Goal: Task Accomplishment & Management: Use online tool/utility

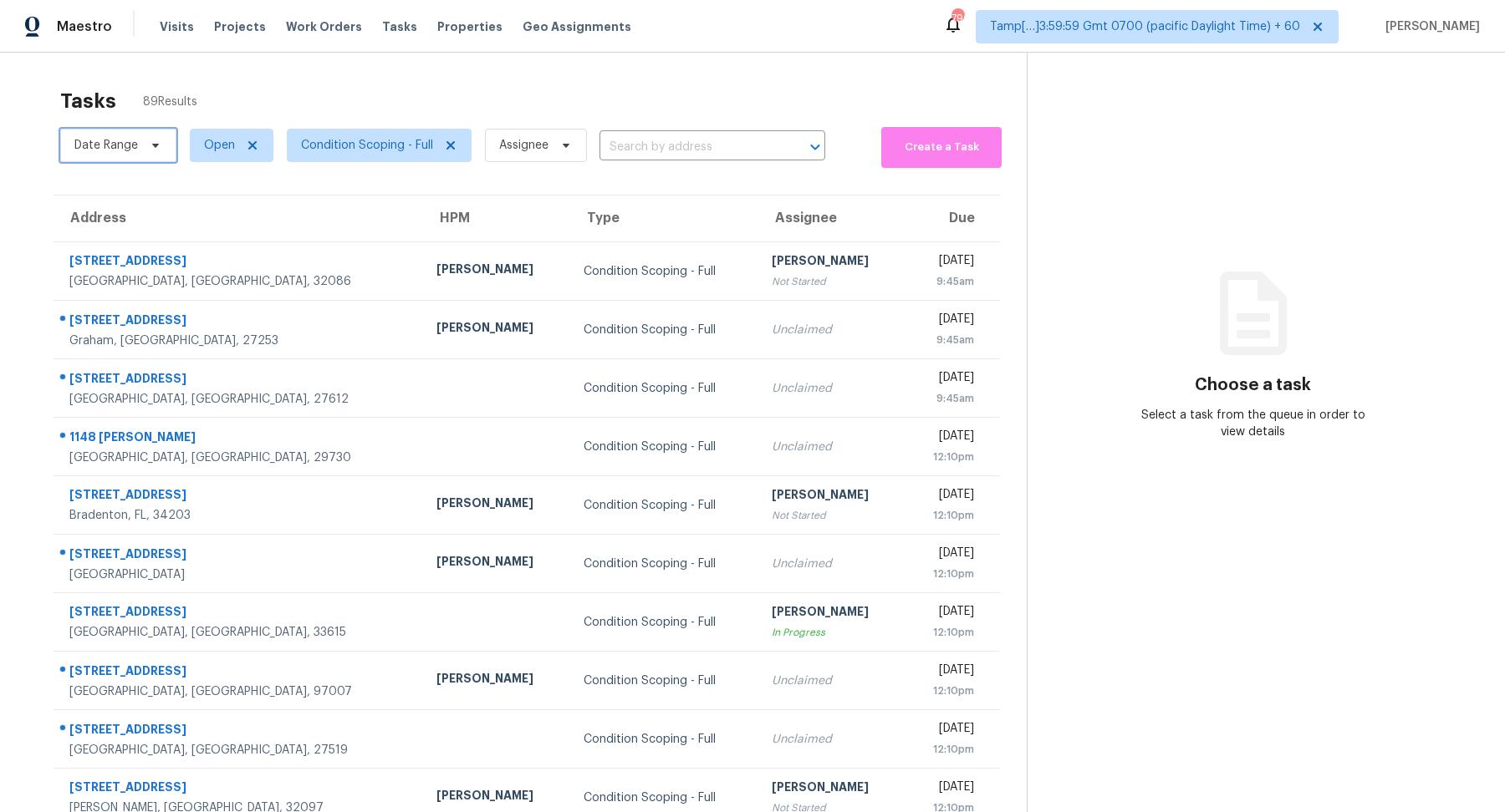
click at [140, 153] on span "Date Range" at bounding box center [118, 145] width 117 height 33
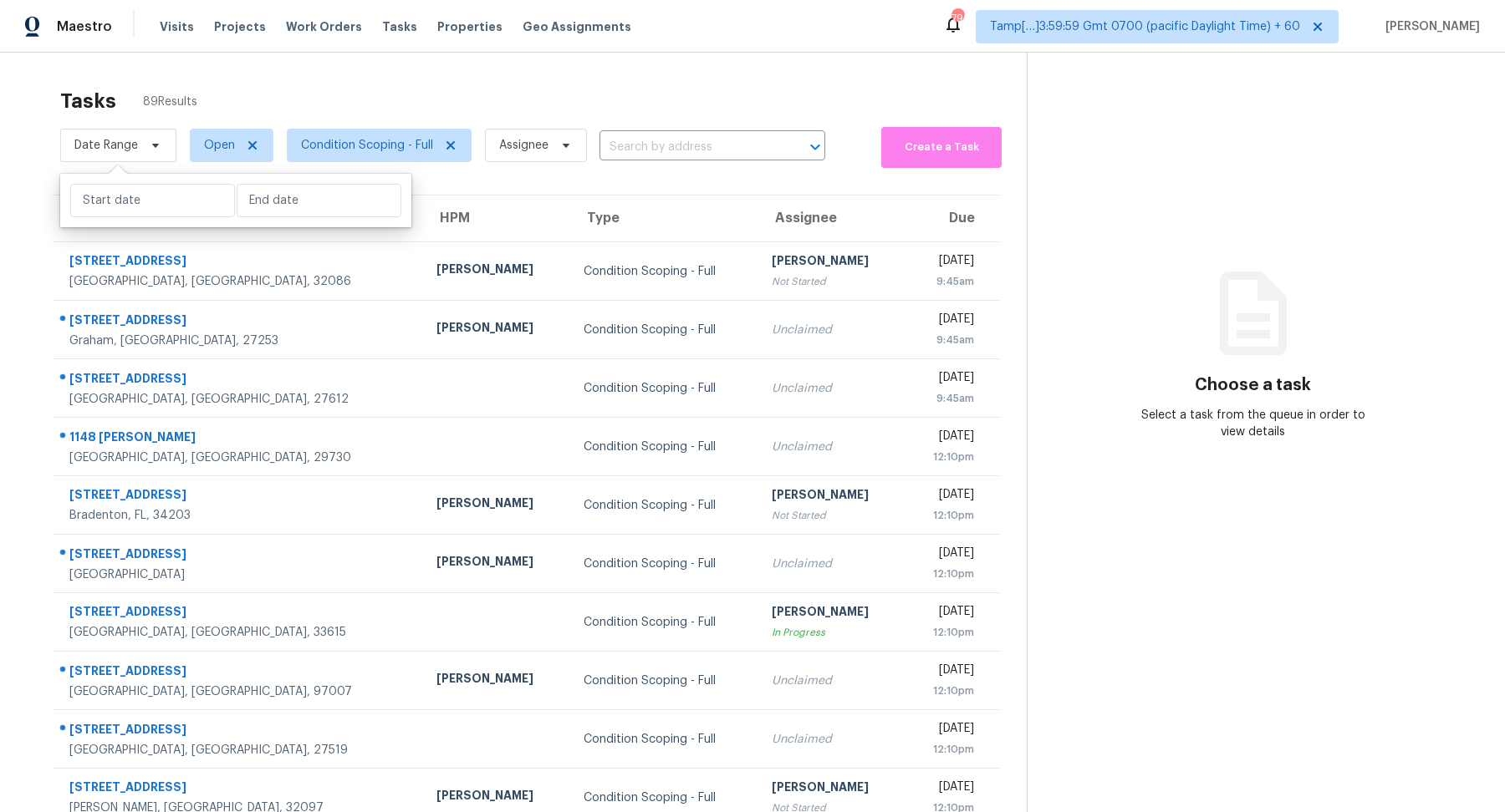
click at [145, 217] on div at bounding box center [236, 200] width 351 height 53
click at [159, 202] on input "text" at bounding box center [153, 200] width 165 height 33
select select "7"
select select "2025"
select select "8"
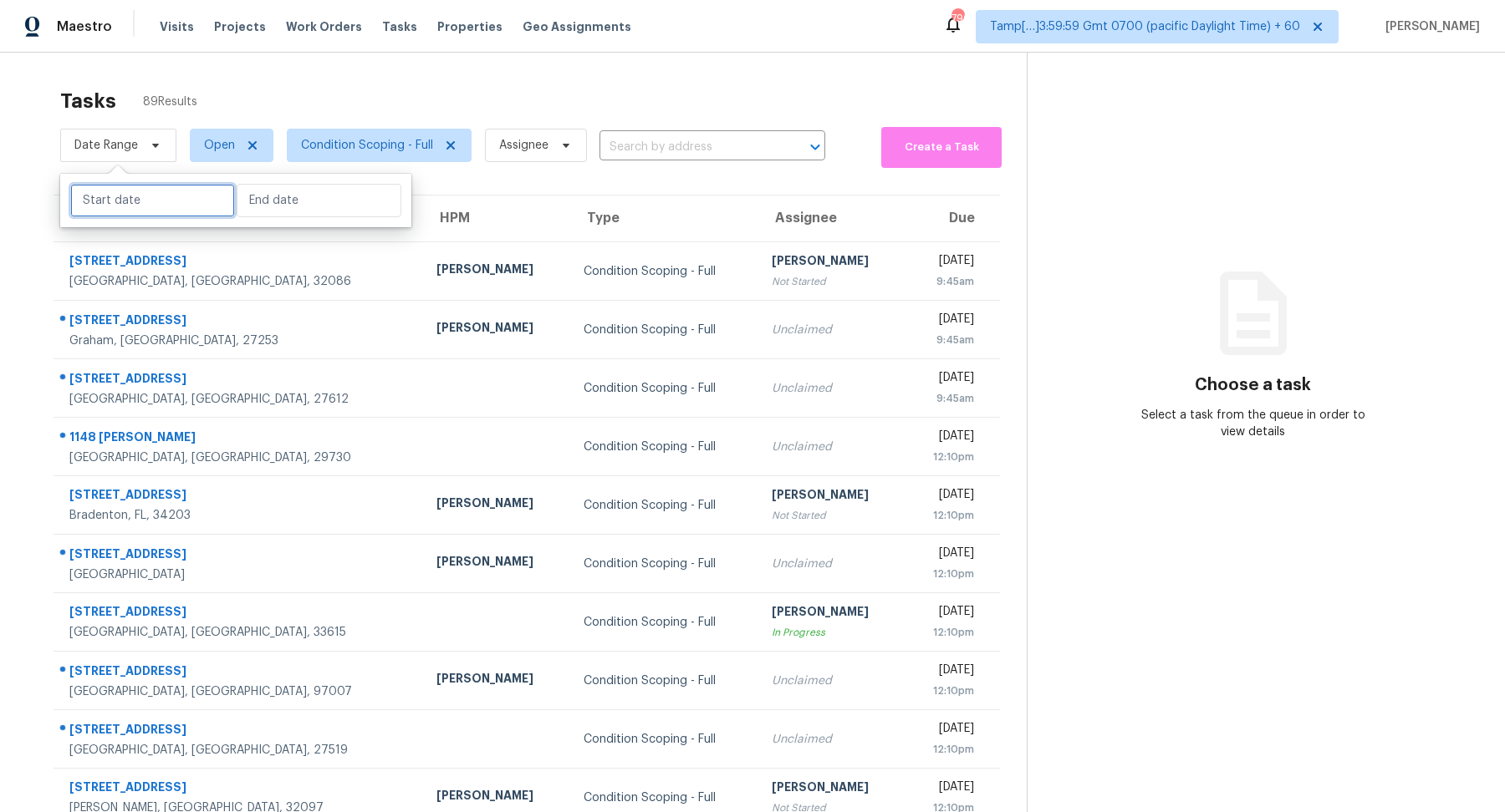
select select "2025"
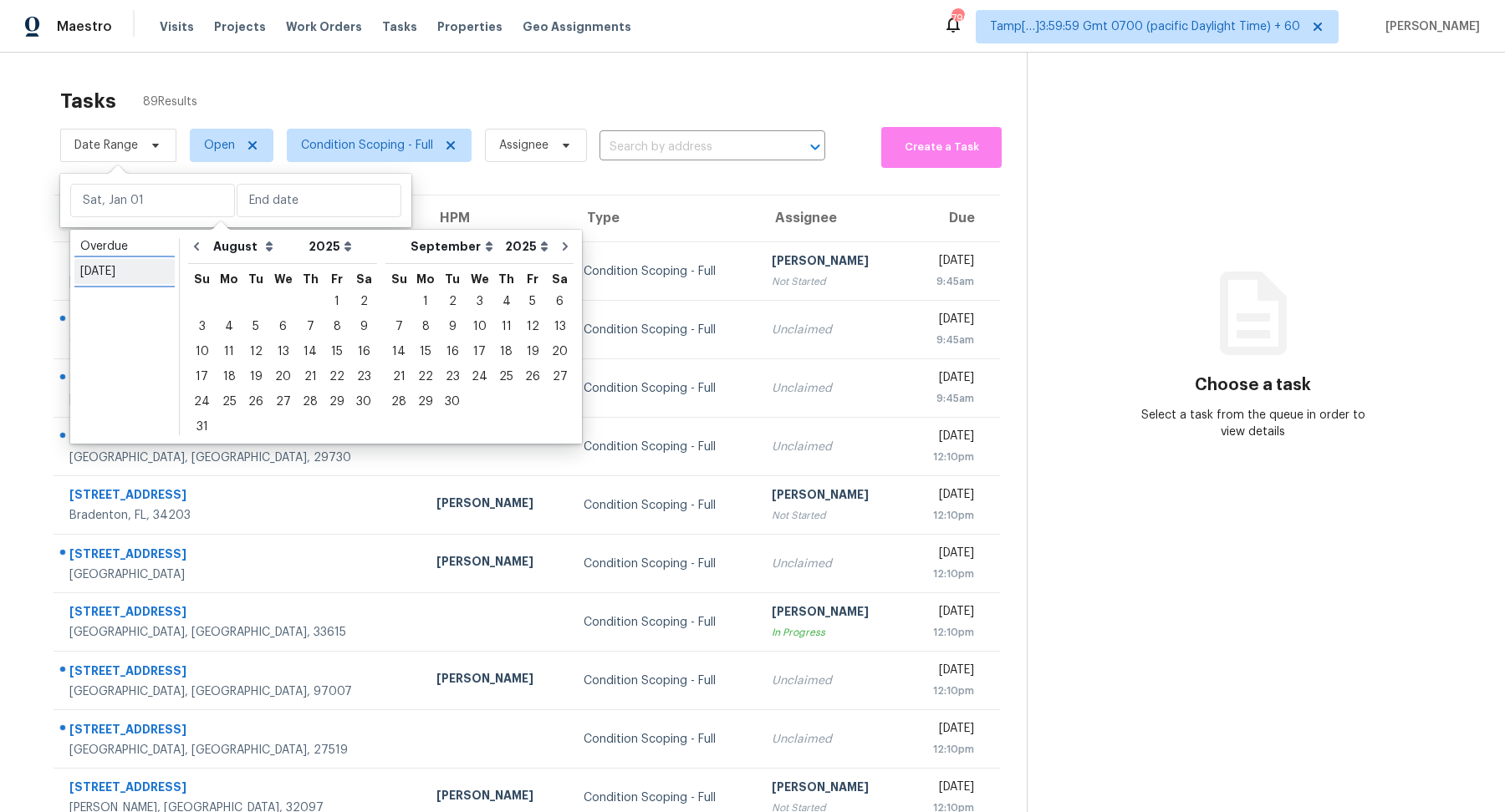
click at [136, 280] on link "[DATE]" at bounding box center [125, 271] width 100 height 25
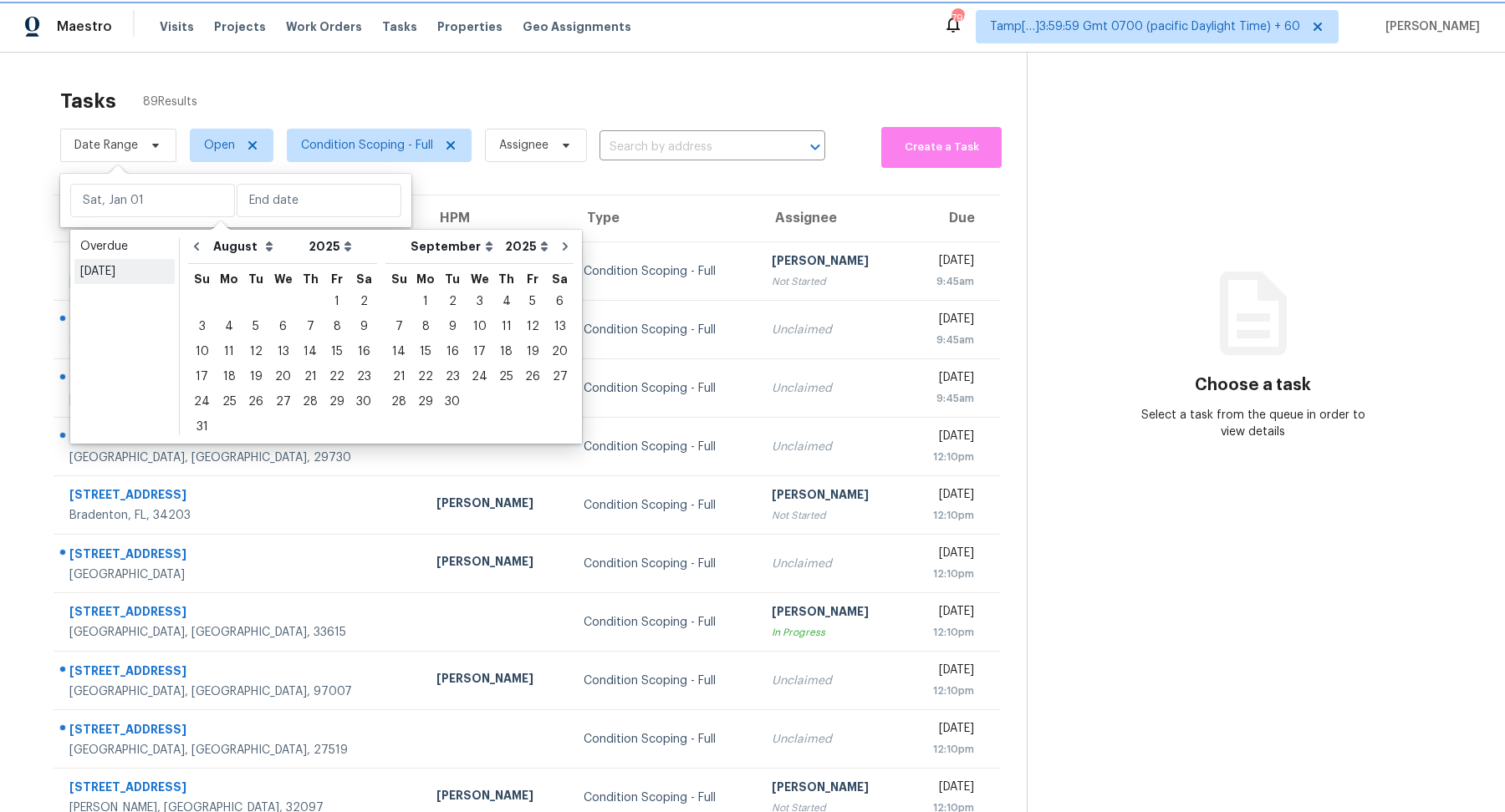
type input "[DATE]"
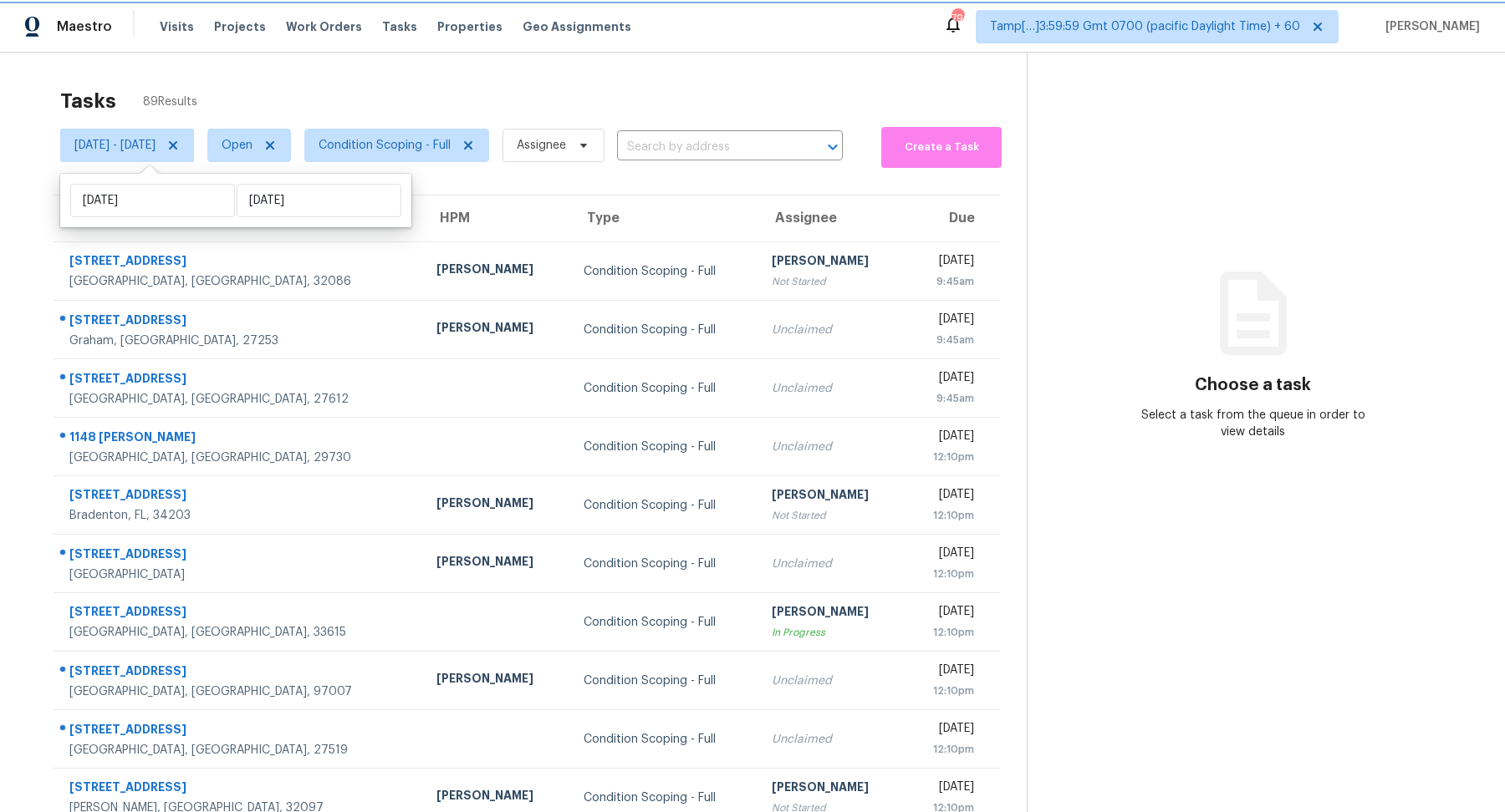
click at [180, 148] on icon at bounding box center [173, 145] width 13 height 13
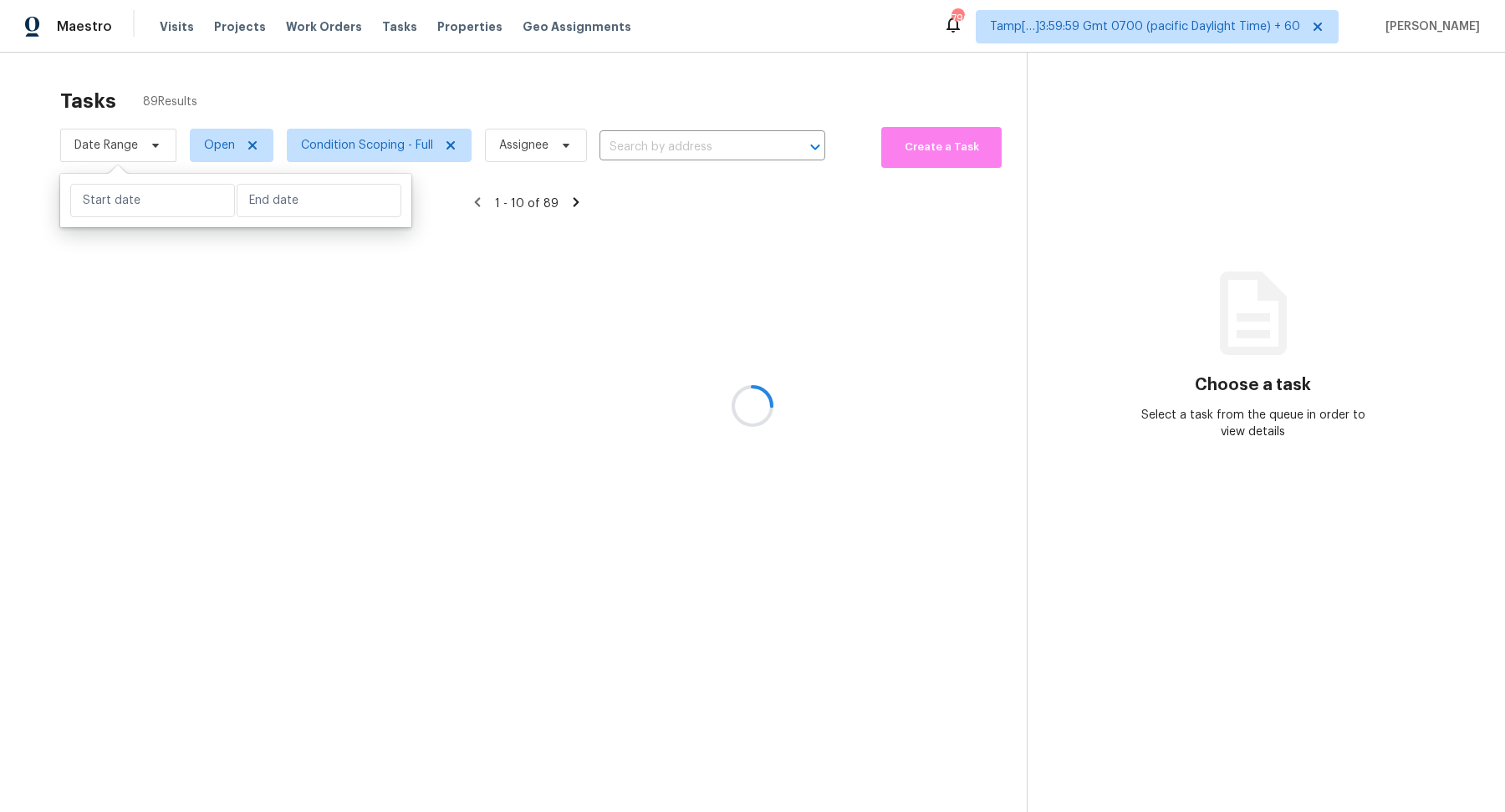
click at [384, 84] on div at bounding box center [752, 406] width 1505 height 812
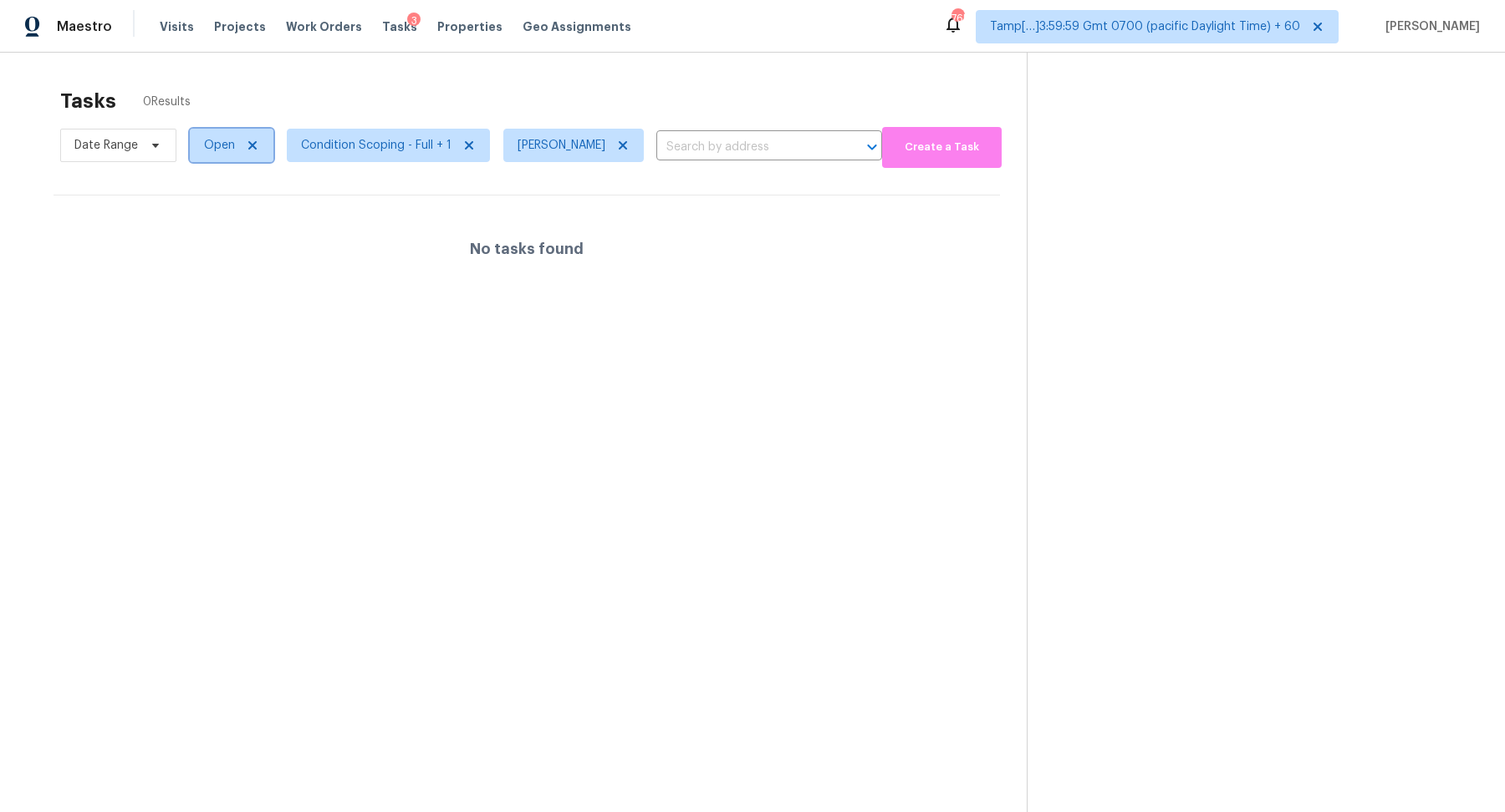
click at [209, 154] on span "Open" at bounding box center [231, 145] width 83 height 33
click at [256, 231] on label "Blocked" at bounding box center [232, 239] width 66 height 17
click at [209, 231] on input "Blocked" at bounding box center [204, 235] width 10 height 10
checkbox input "true"
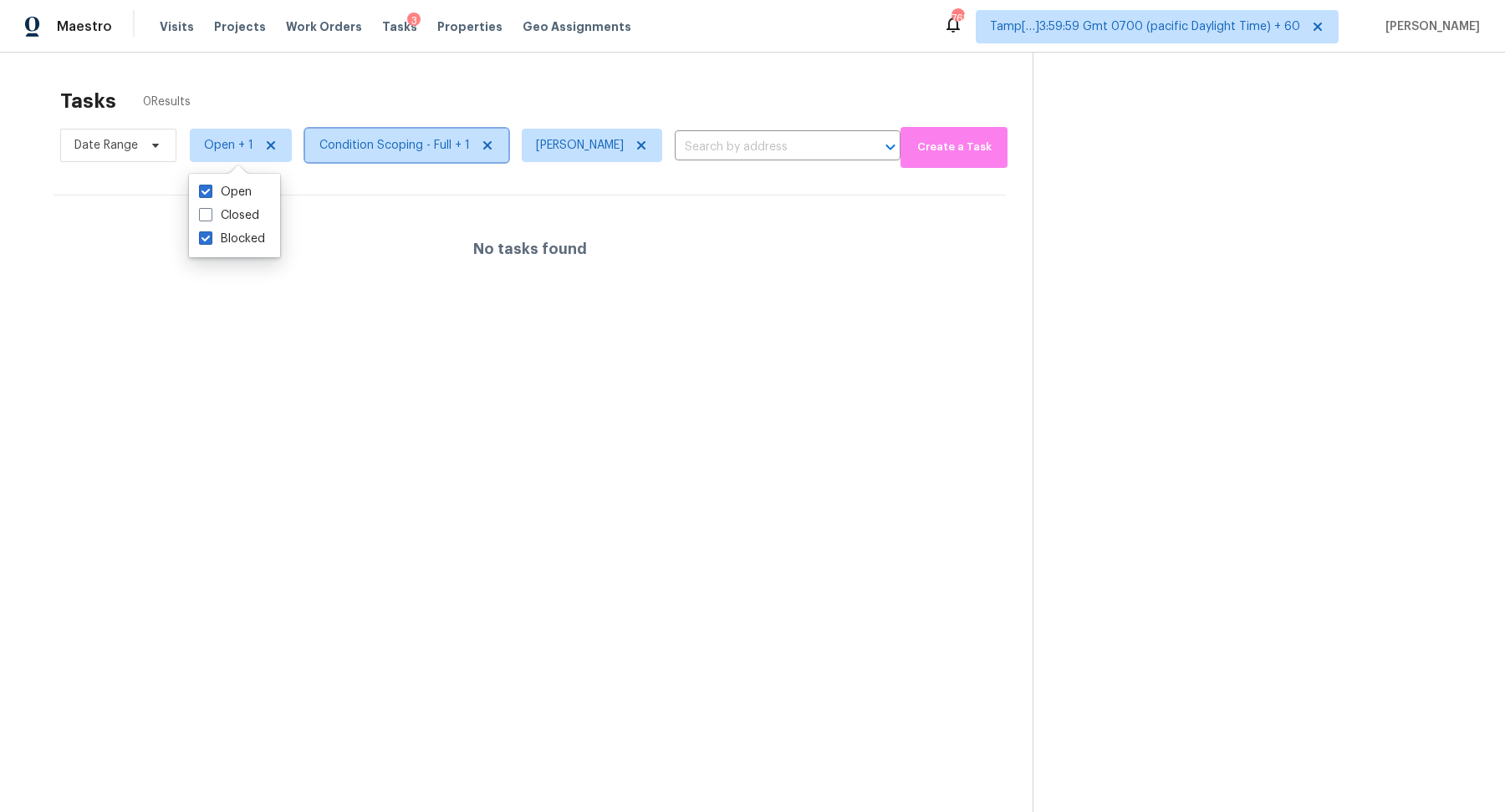
click at [424, 152] on span "Condition Scoping - Full + 1" at bounding box center [394, 146] width 151 height 17
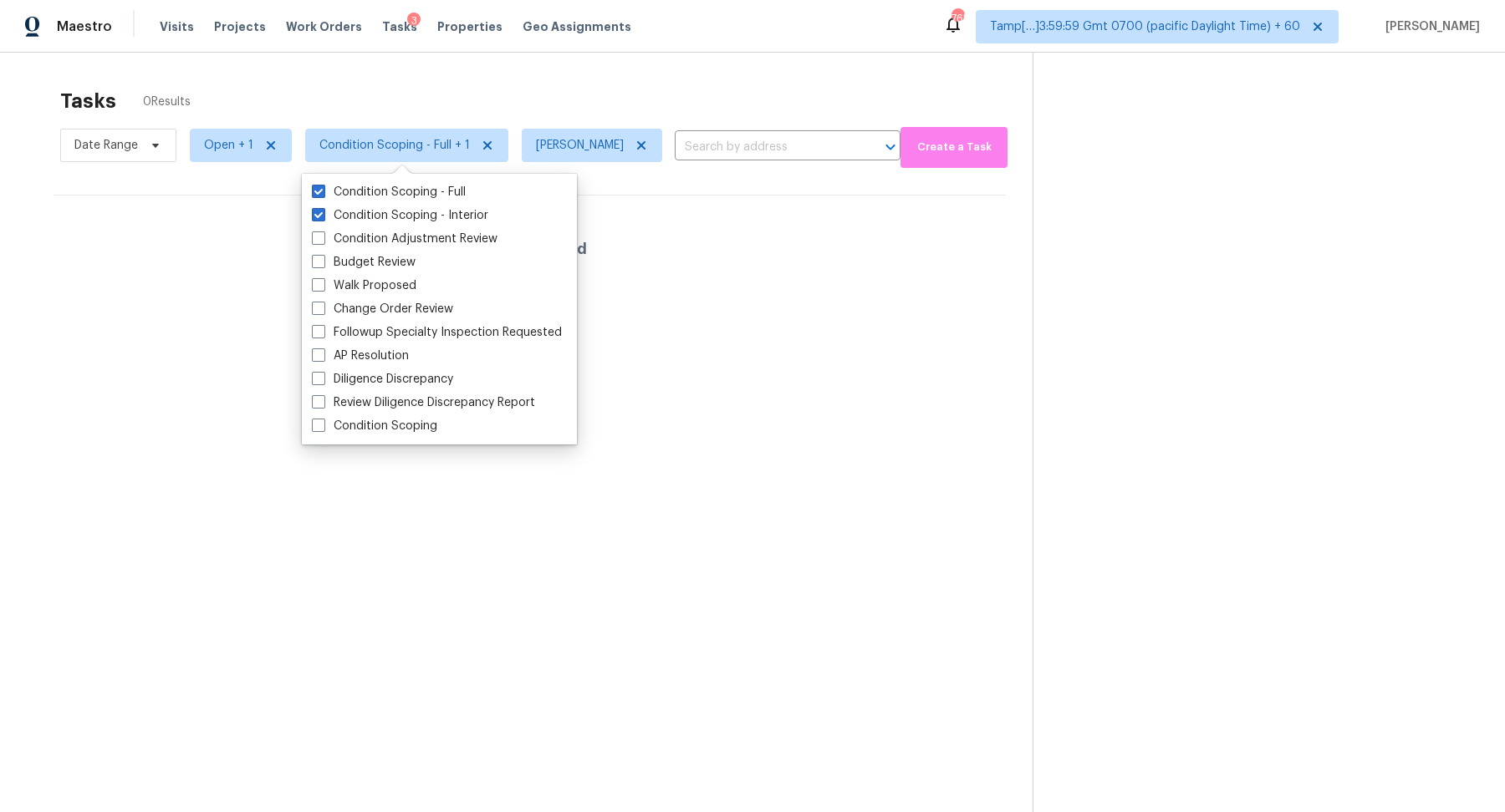
click at [503, 70] on div "Tasks 0 Results Date Range Open + 1 Condition Scoping - Full + 1 Hariharan GV ​…" at bounding box center [752, 459] width 1505 height 812
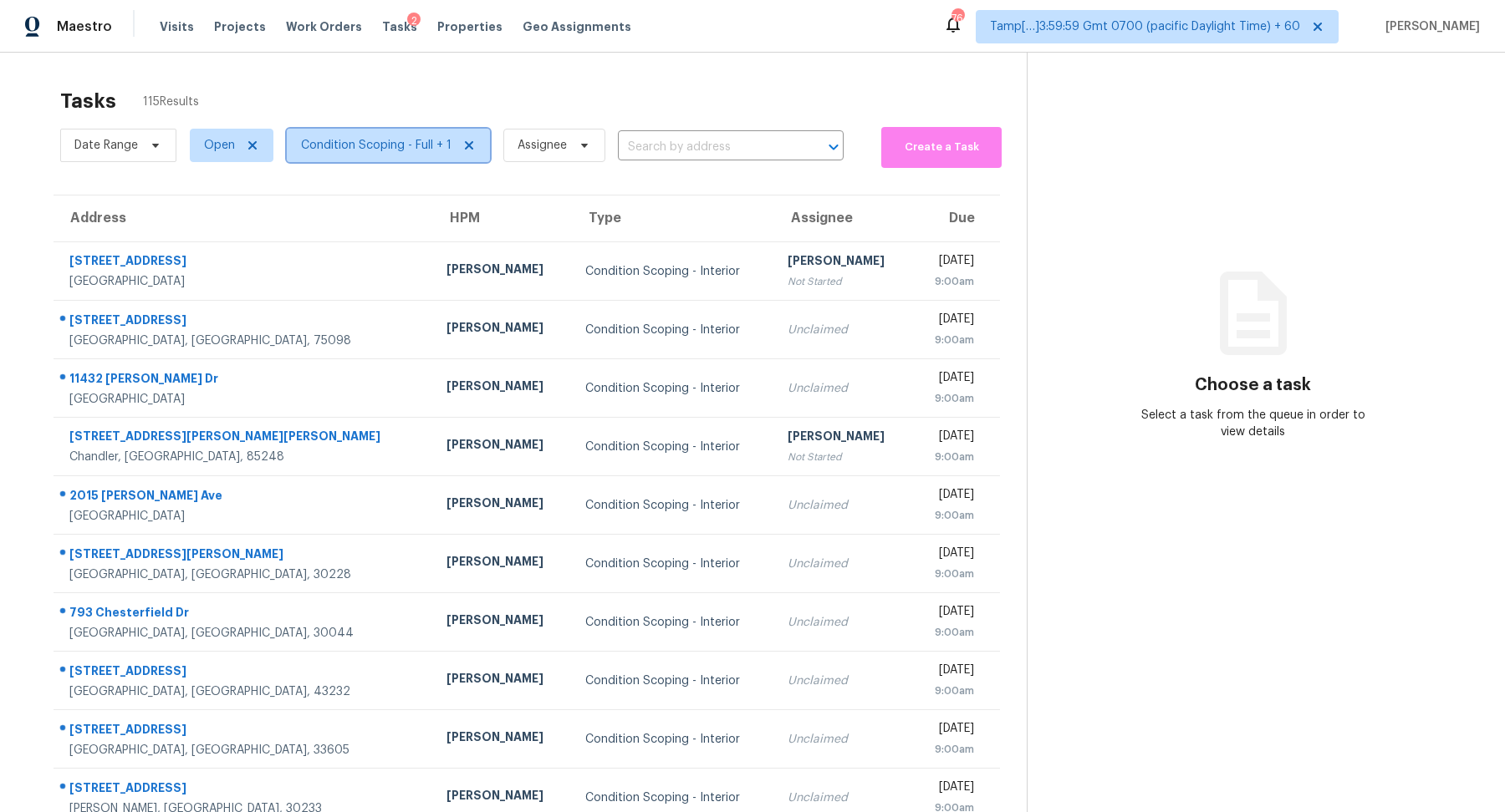
click at [387, 154] on span "Condition Scoping - Full + 1" at bounding box center [389, 145] width 203 height 33
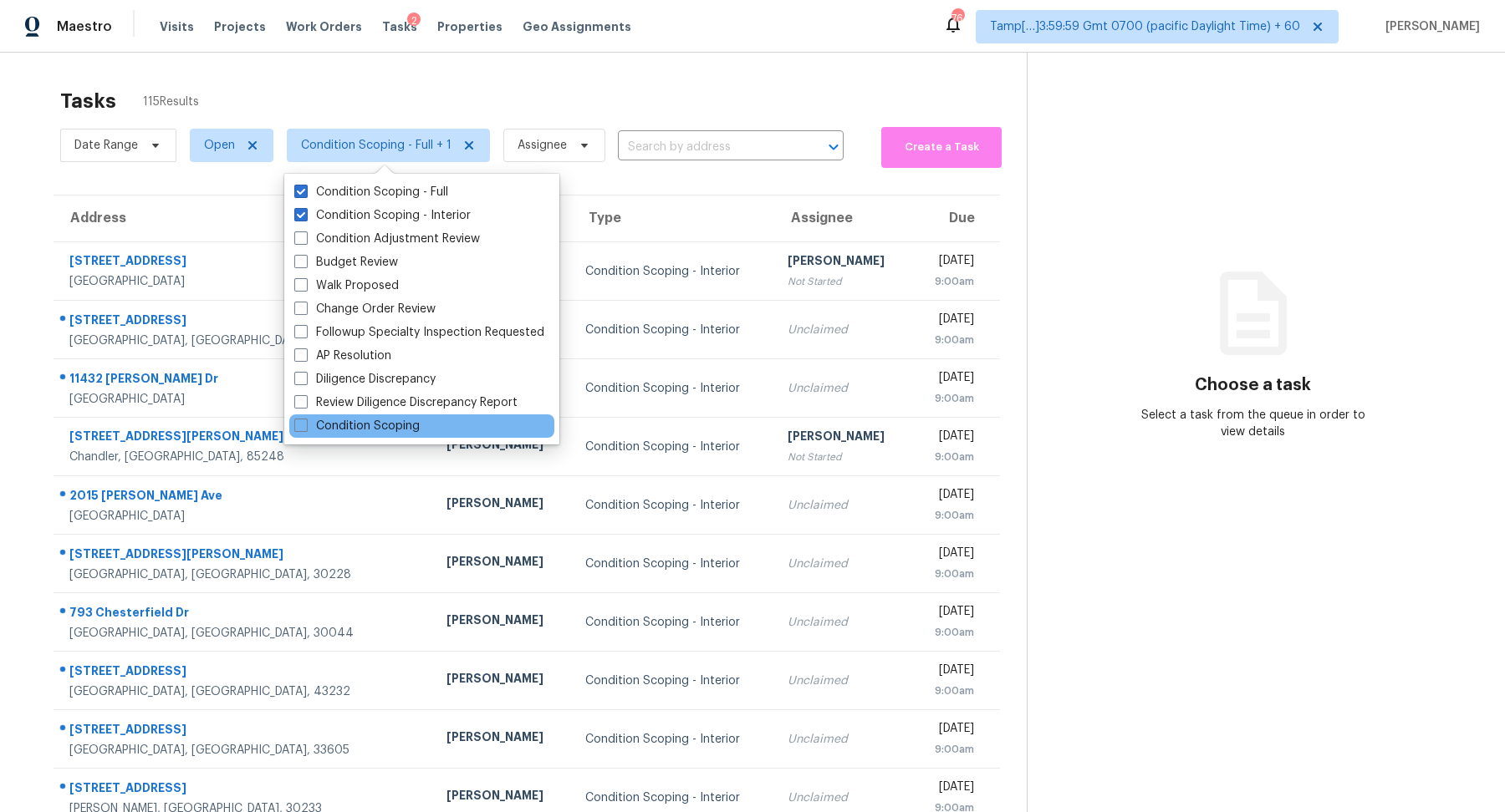
click at [427, 424] on div "Condition Scoping" at bounding box center [422, 426] width 265 height 24
click at [378, 430] on label "Condition Scoping" at bounding box center [356, 426] width 125 height 17
click at [305, 428] on input "Condition Scoping" at bounding box center [299, 423] width 10 height 10
checkbox input "true"
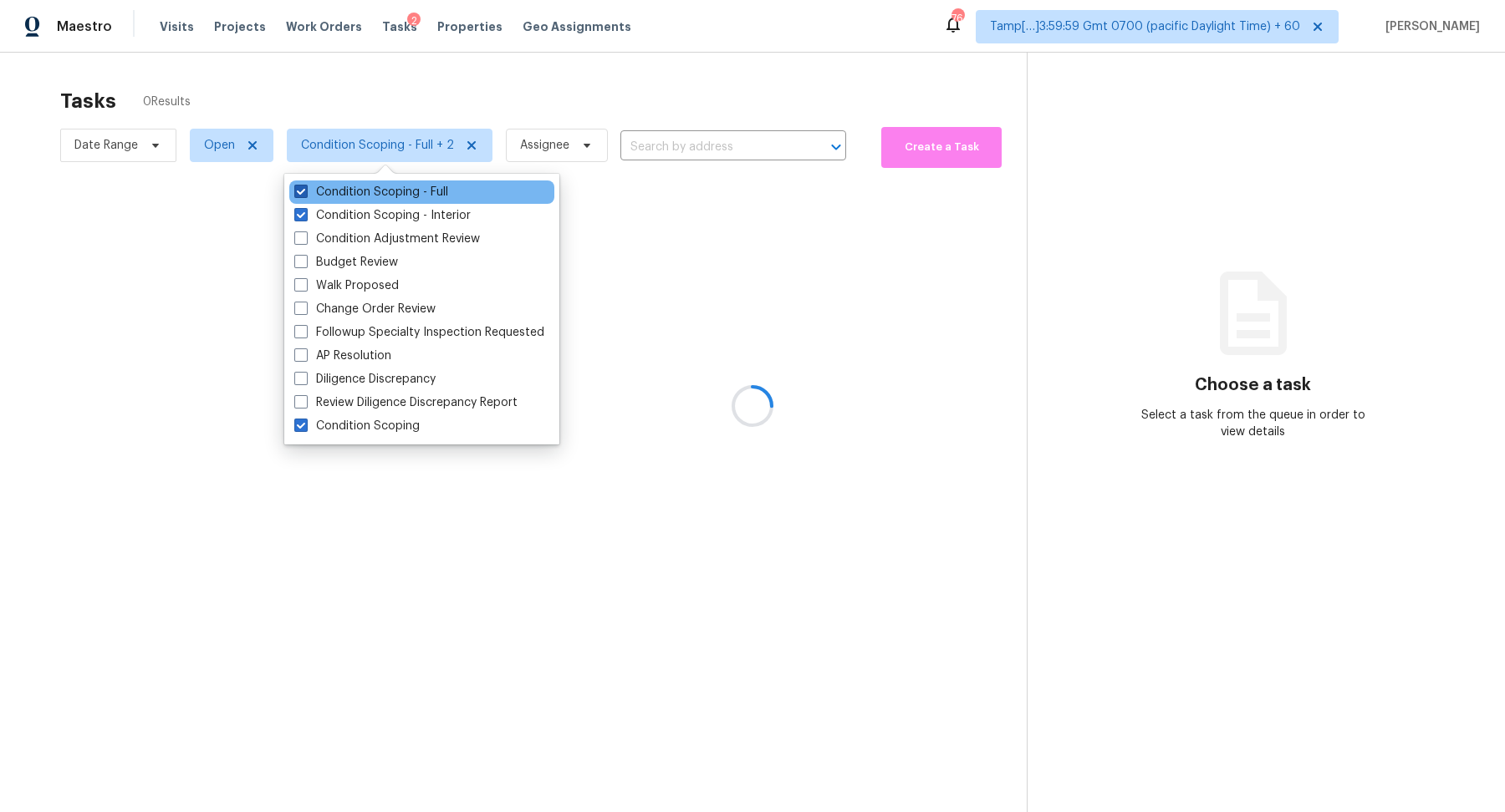
click at [413, 185] on label "Condition Scoping - Full" at bounding box center [371, 192] width 154 height 17
click at [305, 185] on input "Condition Scoping - Full" at bounding box center [299, 189] width 10 height 10
checkbox input "false"
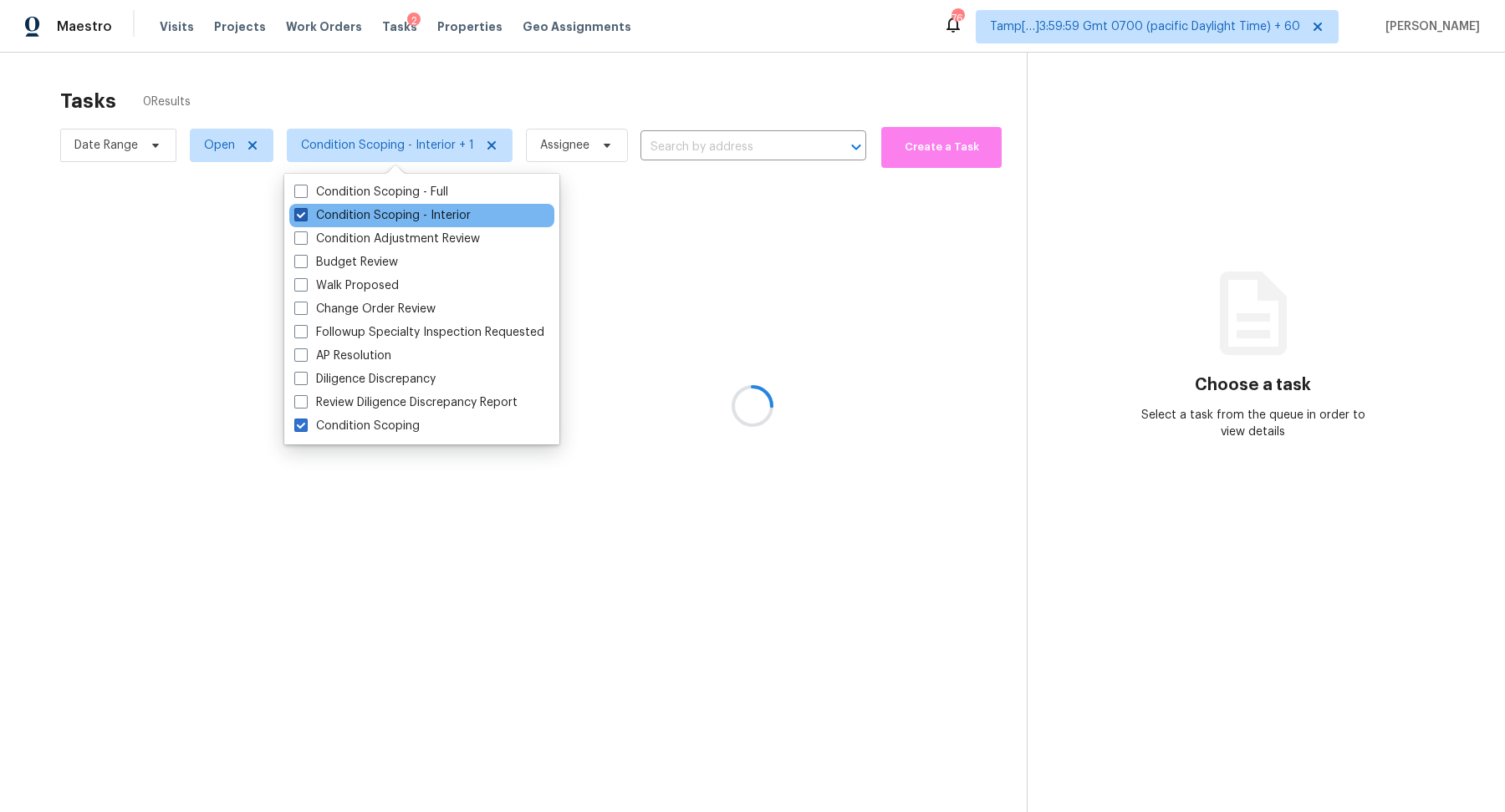
click at [412, 218] on label "Condition Scoping - Interior" at bounding box center [382, 216] width 176 height 17
click at [305, 218] on input "Condition Scoping - Interior" at bounding box center [299, 212] width 10 height 10
checkbox input "false"
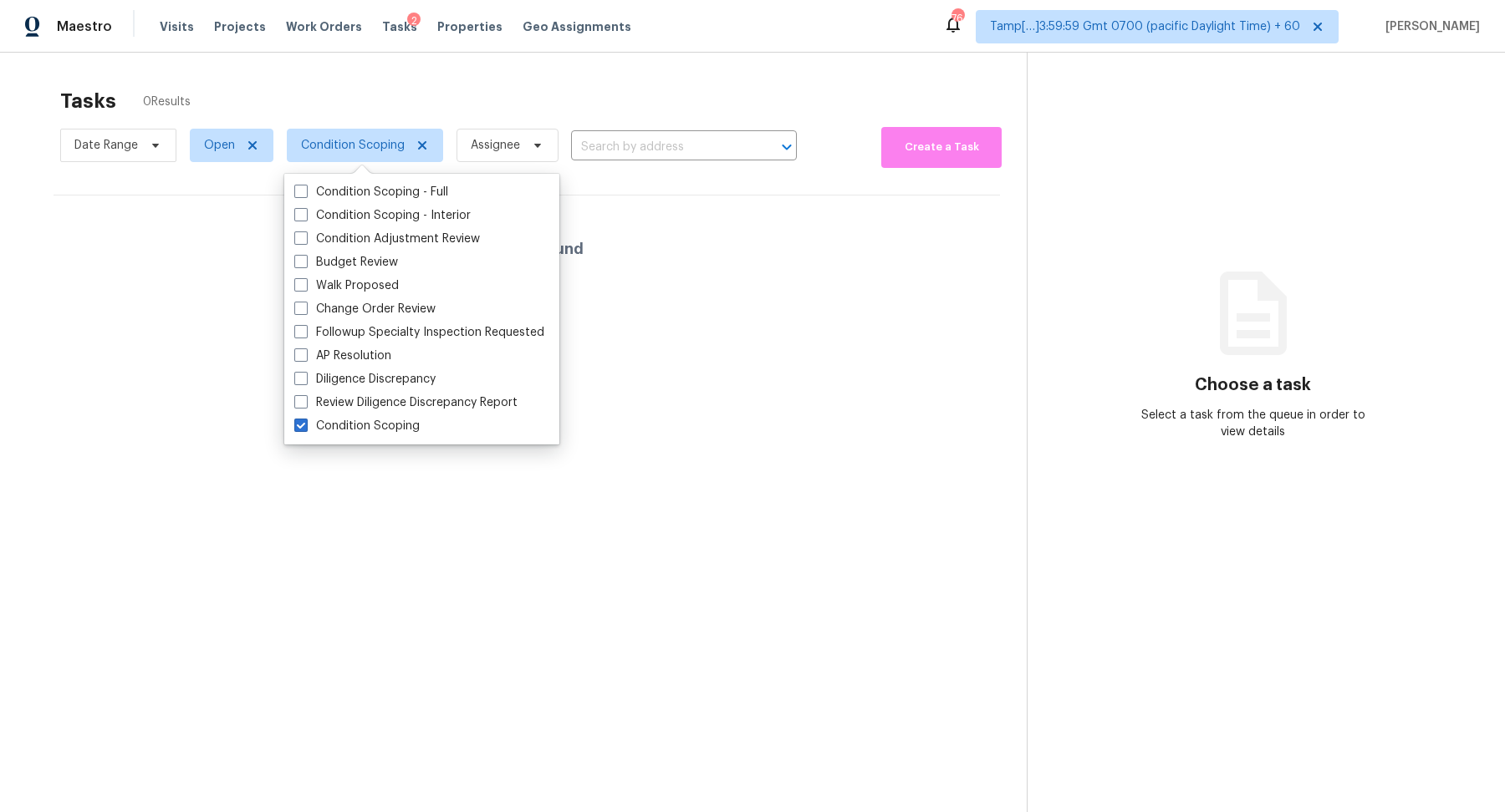
click at [548, 72] on div "Tasks 0 Results Date Range Open Condition Scoping Assignee ​ Create a Task No t…" at bounding box center [752, 459] width 1505 height 812
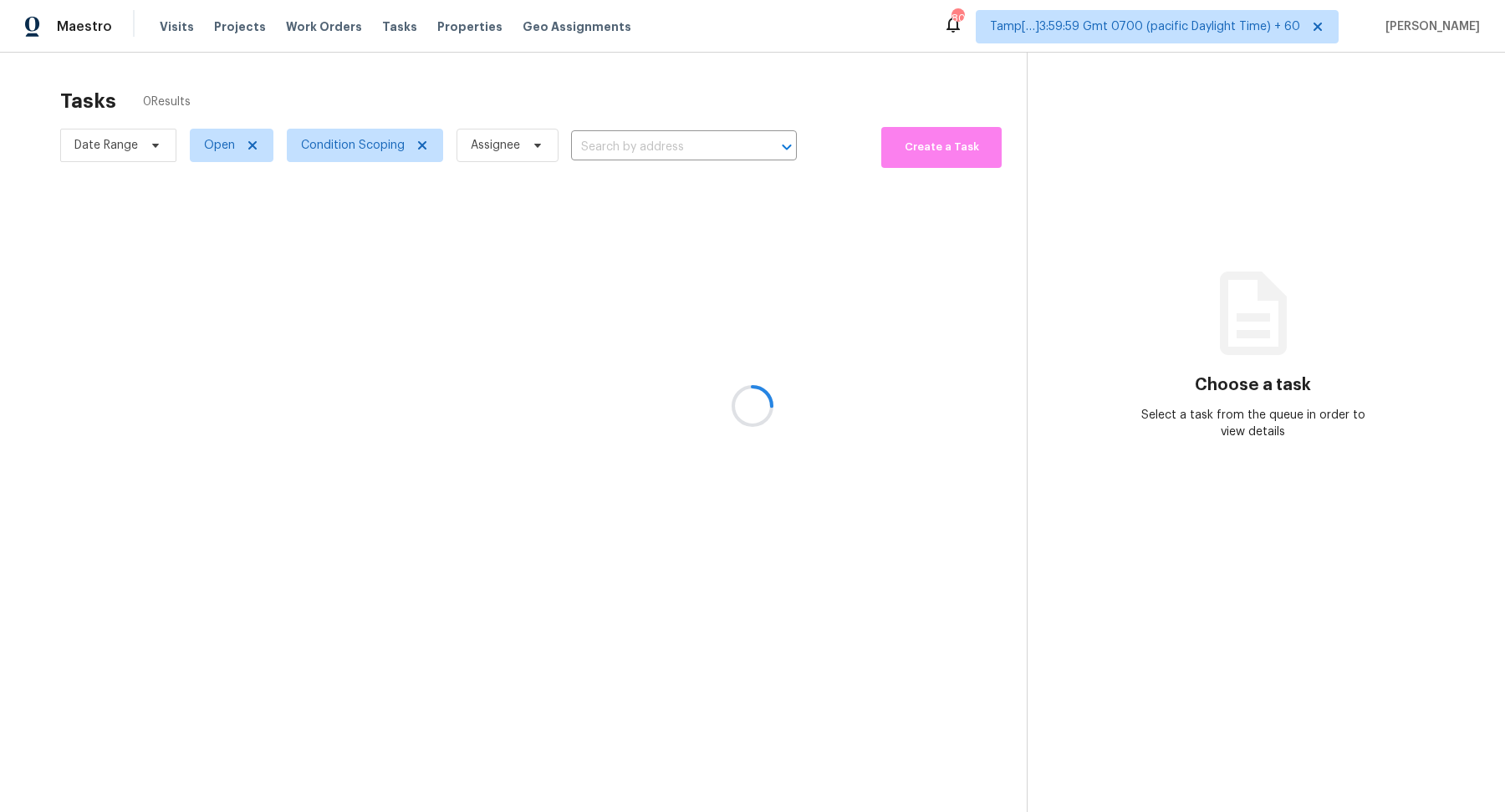
click at [206, 148] on div at bounding box center [752, 406] width 1505 height 812
click at [206, 148] on span "Open" at bounding box center [219, 146] width 31 height 17
click at [249, 216] on label "Closed" at bounding box center [229, 216] width 61 height 17
click at [209, 216] on input "Closed" at bounding box center [204, 212] width 10 height 10
checkbox input "true"
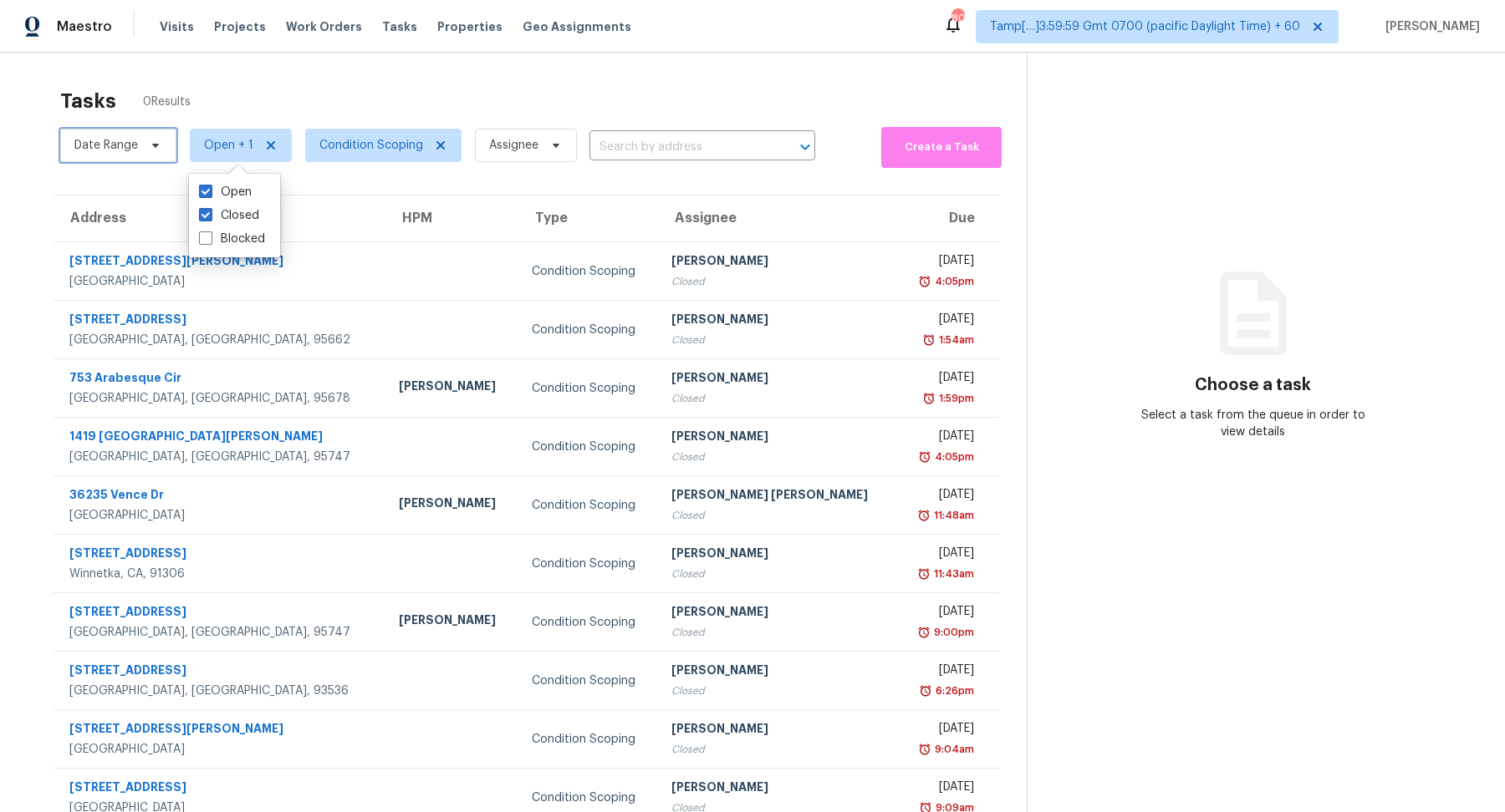
click at [146, 154] on span "Date Range" at bounding box center [118, 145] width 117 height 33
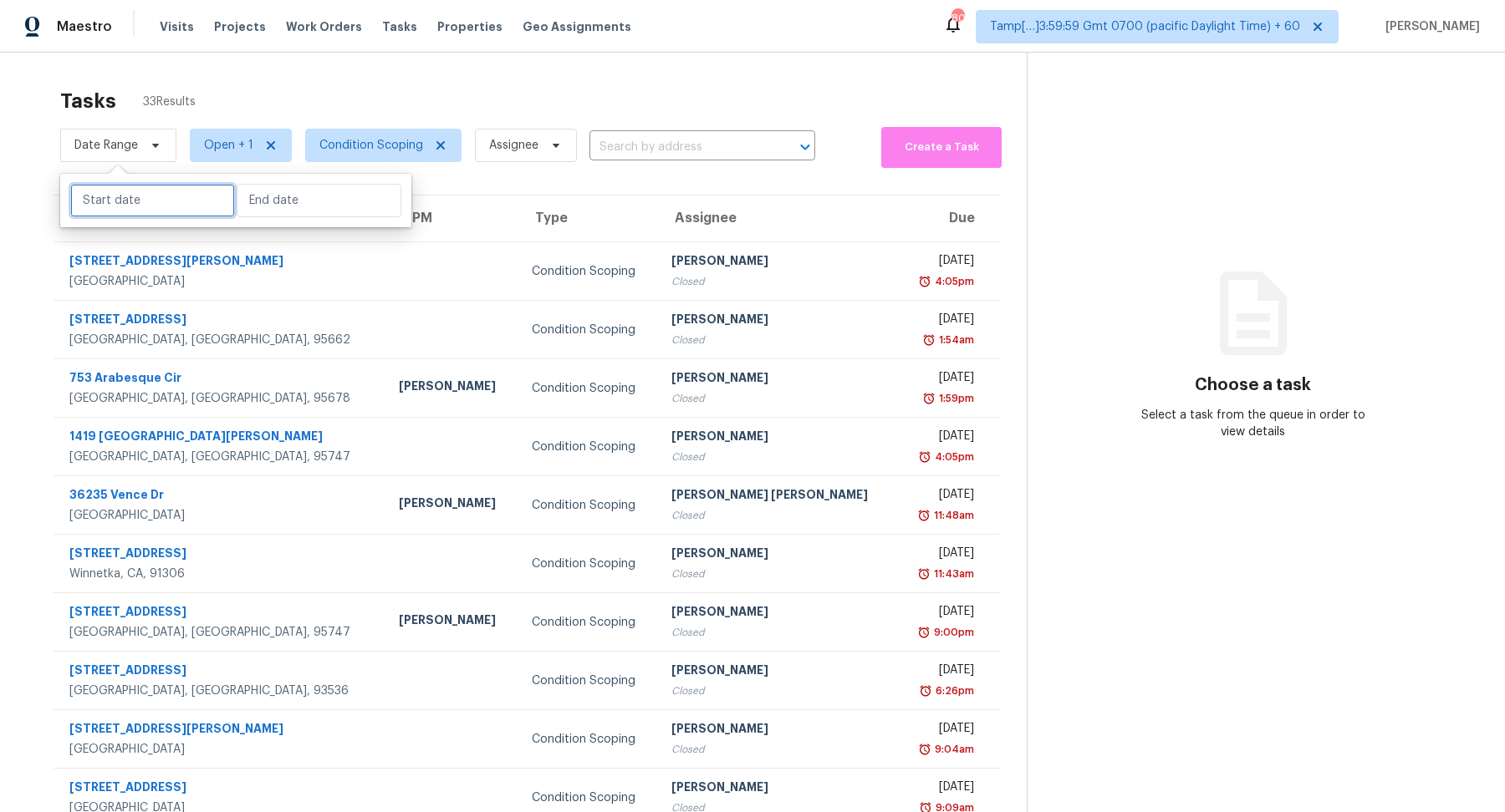
select select "7"
select select "2025"
select select "8"
select select "2025"
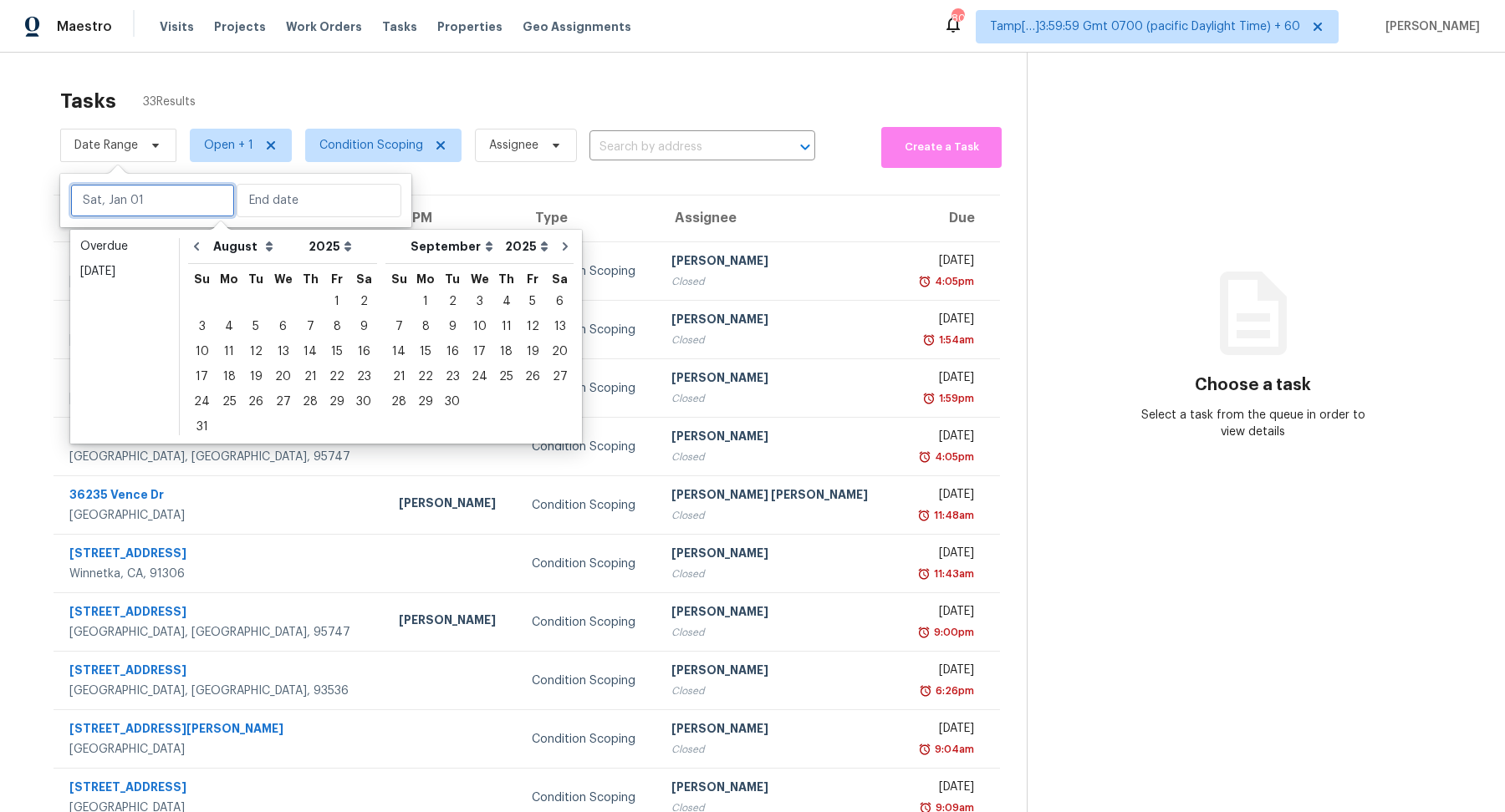
click at [151, 194] on input "text" at bounding box center [153, 200] width 165 height 33
click at [155, 276] on div "[DATE]" at bounding box center [124, 272] width 88 height 17
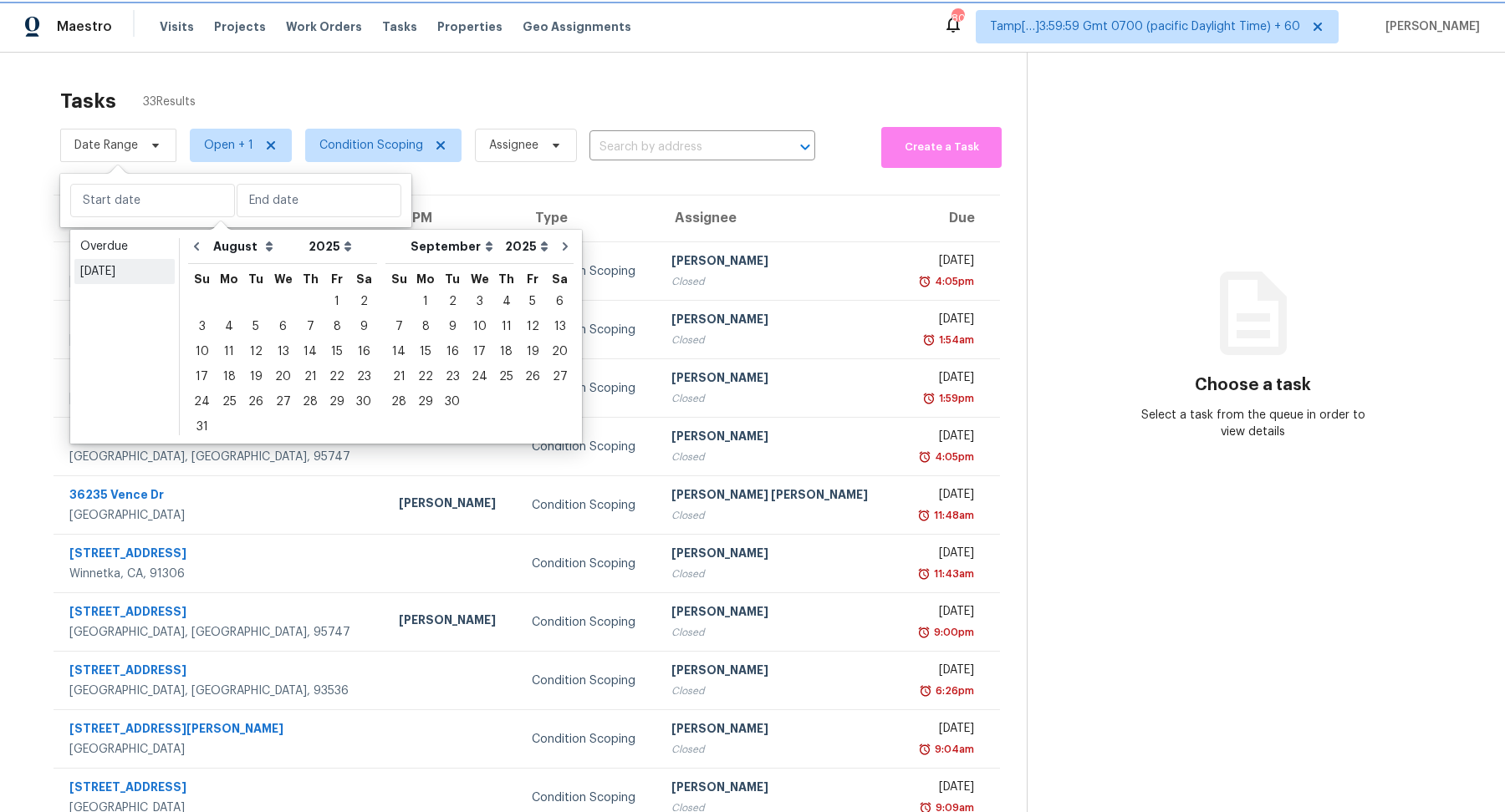
type input "[DATE]"
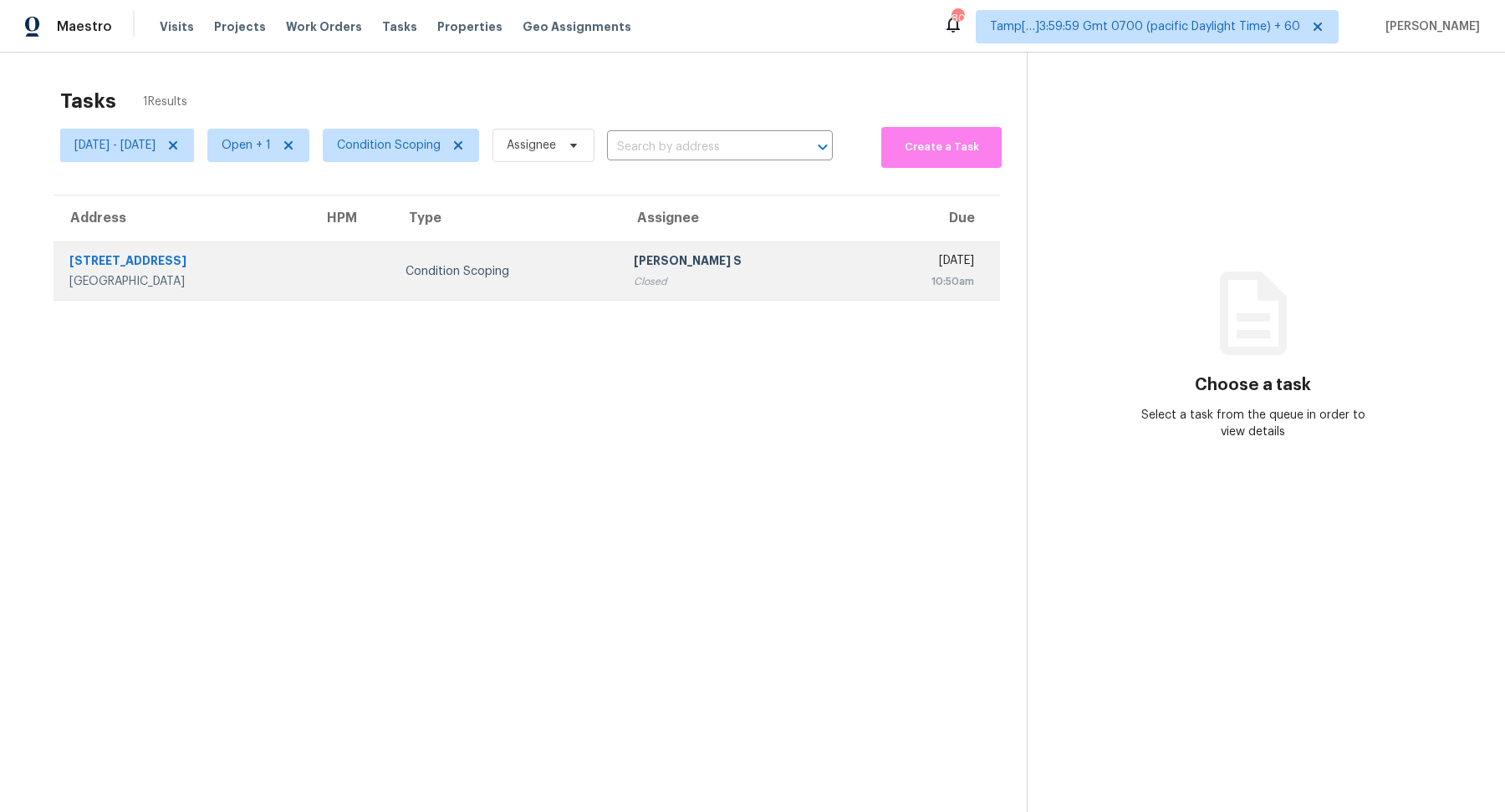
click at [397, 291] on td "Condition Scoping" at bounding box center [506, 272] width 228 height 59
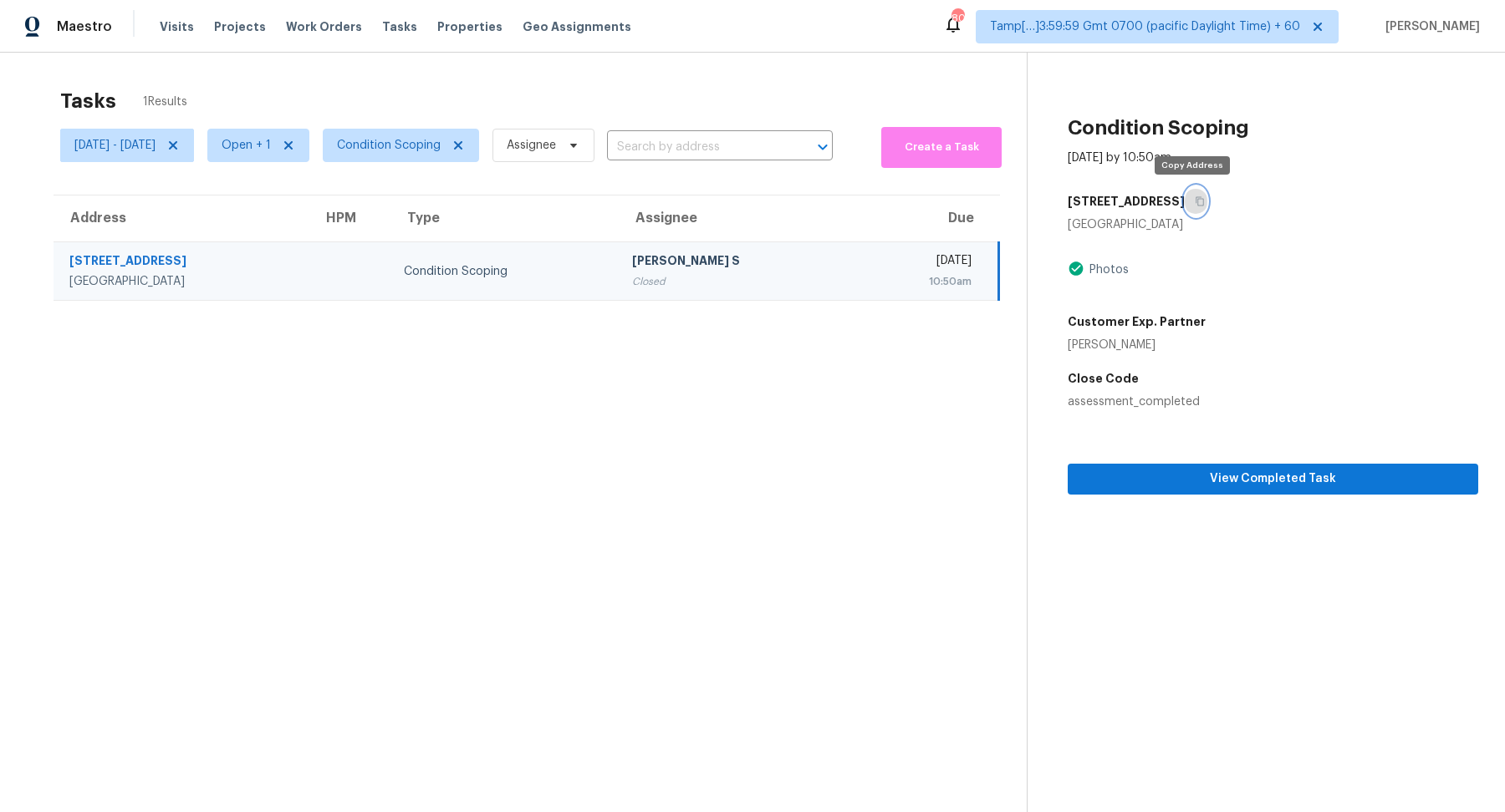
click at [1194, 196] on icon "button" at bounding box center [1199, 201] width 10 height 10
